Goal: Task Accomplishment & Management: Complete application form

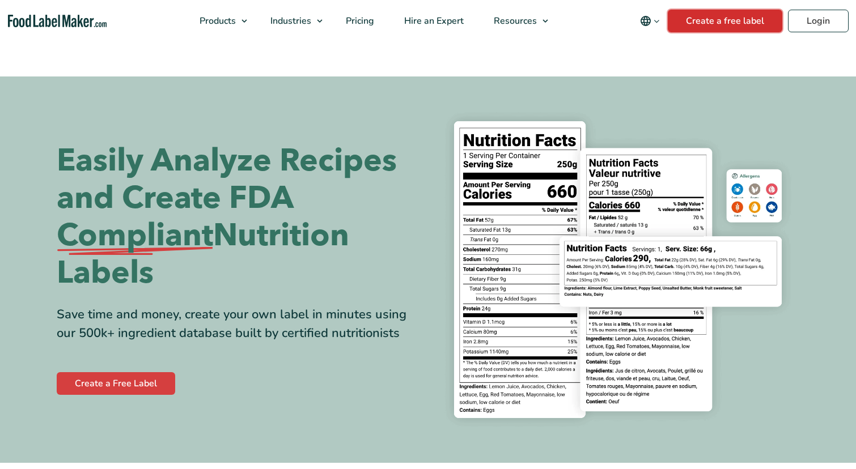
click at [726, 23] on link "Create a free label" at bounding box center [725, 21] width 114 height 23
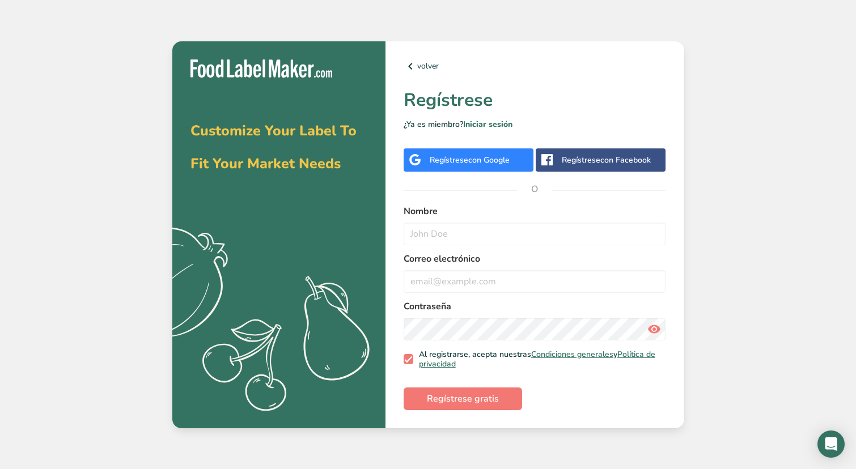
click at [483, 165] on div "Regístrese con Google" at bounding box center [468, 159] width 130 height 23
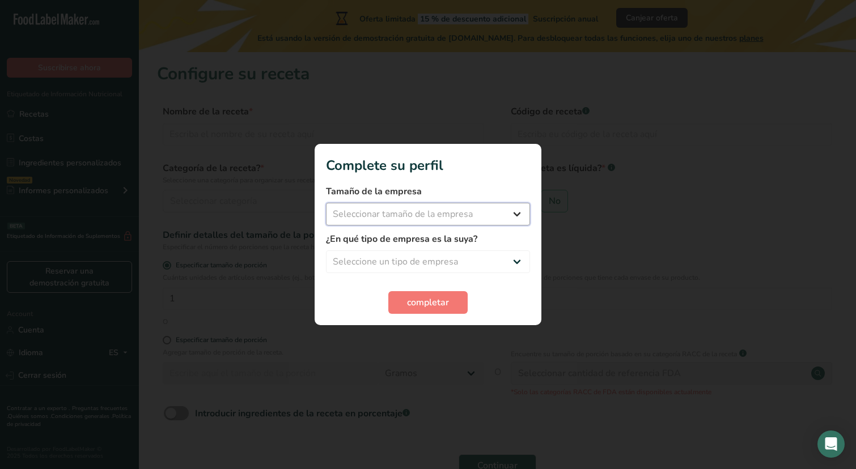
click at [439, 211] on select "Seleccionar tamaño de la empresa Menos de 10 empleados De 10 a 50 empleados De …" at bounding box center [428, 214] width 204 height 23
select select "2"
click at [405, 263] on select "Seleccione un tipo de empresa Fabricante de alimentos envasados Restaurante y c…" at bounding box center [428, 261] width 204 height 23
select select "1"
click at [397, 218] on select "Menos de 10 empleados De 10 a 50 empleados De 51 a 500 empleados Más de 500 emp…" at bounding box center [428, 214] width 204 height 23
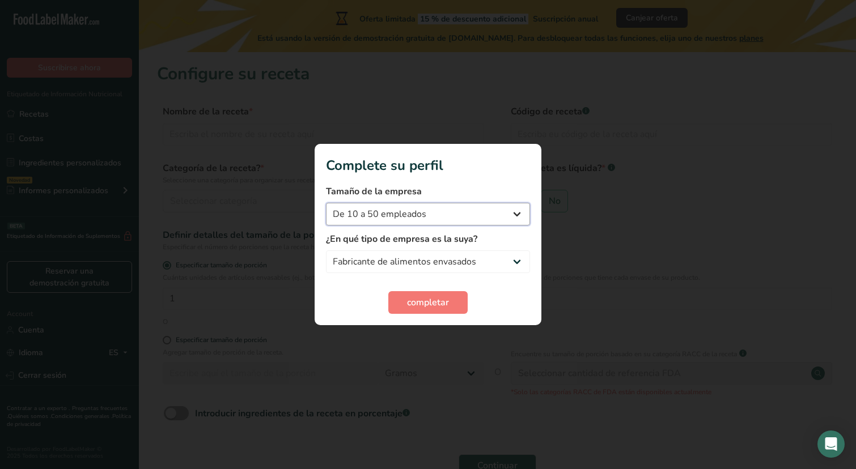
select select "1"
click at [415, 299] on span "completar" at bounding box center [428, 303] width 42 height 14
